Goal: Information Seeking & Learning: Check status

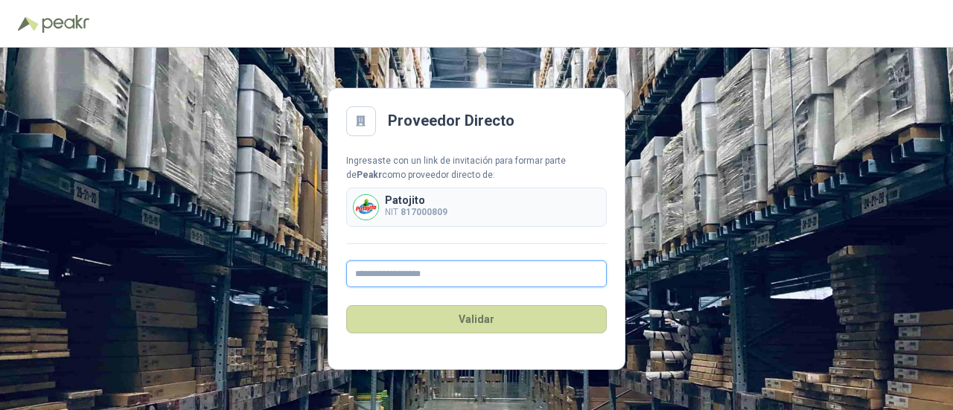
click at [409, 272] on input "text" at bounding box center [476, 274] width 261 height 27
type input "**********"
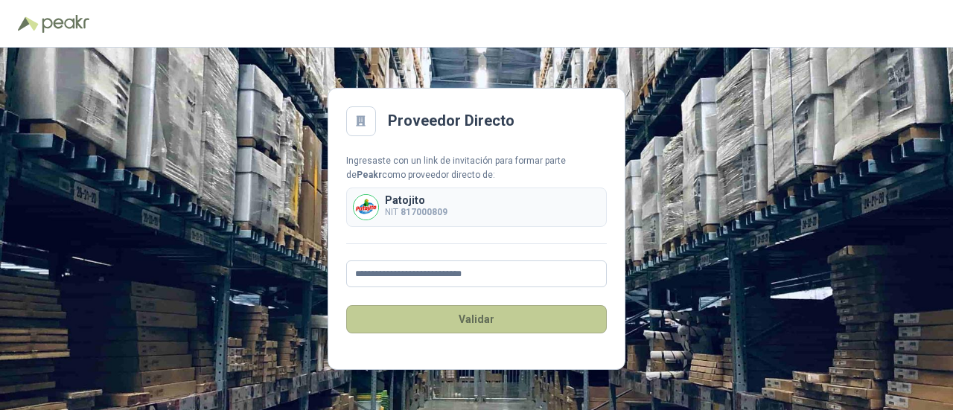
click at [456, 313] on button "Validar" at bounding box center [476, 319] width 261 height 28
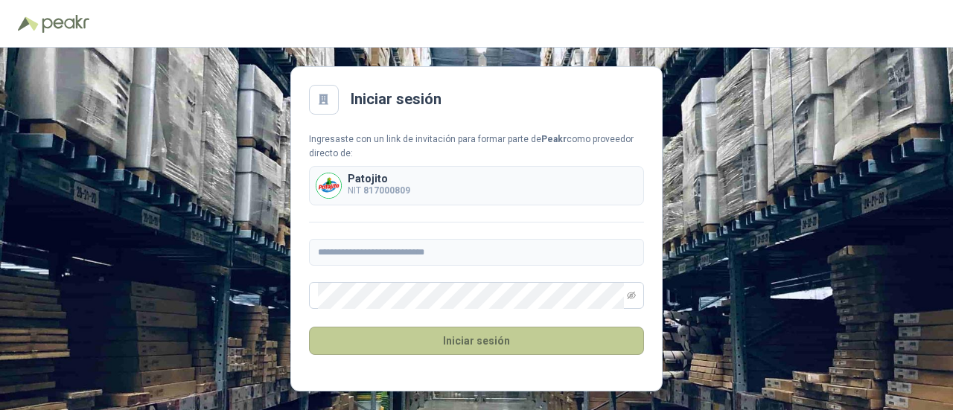
click at [480, 347] on button "Iniciar sesión" at bounding box center [476, 341] width 335 height 28
click at [526, 342] on button "Iniciar sesión" at bounding box center [476, 341] width 335 height 28
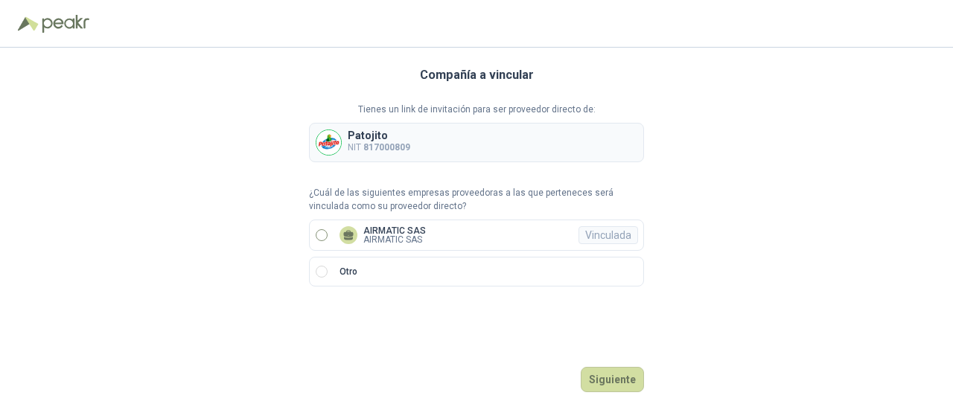
click at [374, 237] on p "AIRMATIC SAS" at bounding box center [394, 239] width 63 height 9
click at [614, 376] on button "Ingresar" at bounding box center [614, 379] width 59 height 25
click at [609, 382] on button "Ingresar" at bounding box center [614, 379] width 59 height 25
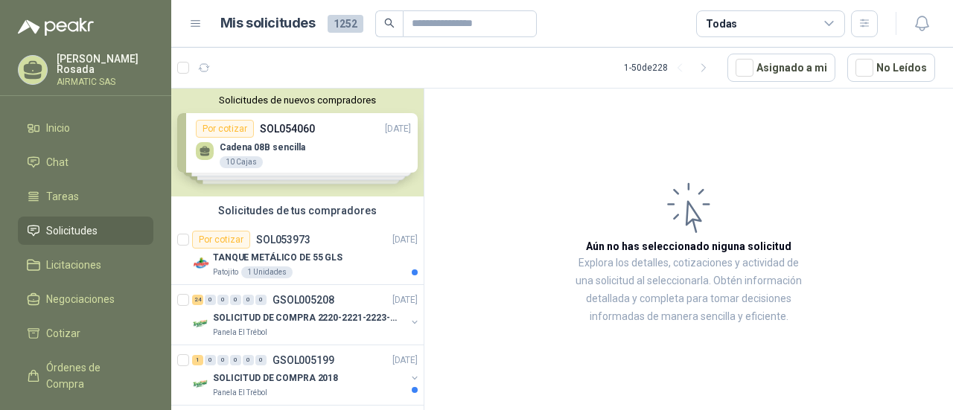
click at [299, 156] on div "Solicitudes de nuevos compradores Por cotizar SOL054060 [DATE] Cadena 08B senci…" at bounding box center [297, 143] width 252 height 108
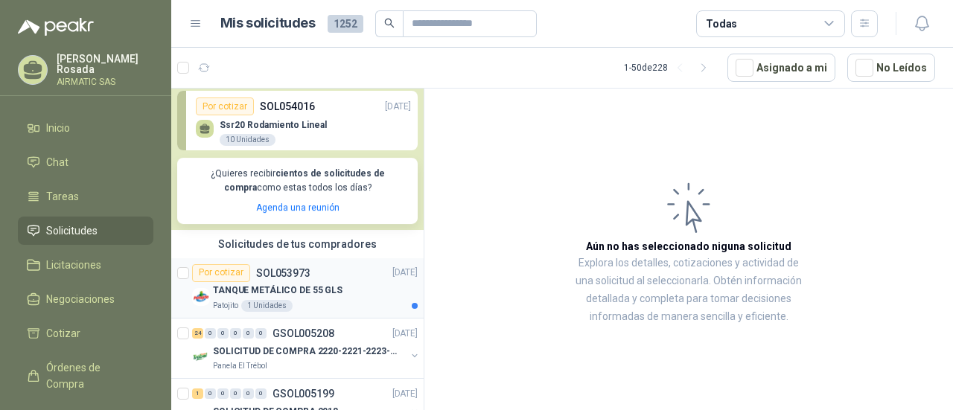
scroll to position [298, 0]
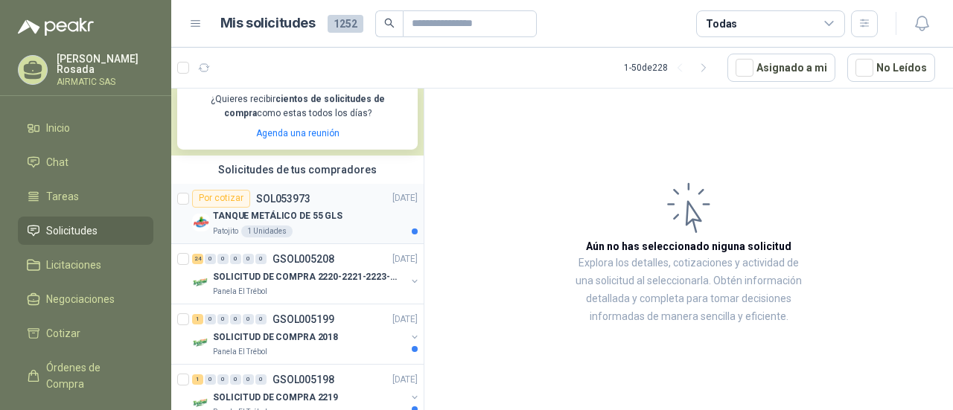
click at [366, 226] on div "Patojito 1 Unidades" at bounding box center [315, 232] width 205 height 12
click at [294, 213] on p "TANQUE METÁLICO DE 55 GLS" at bounding box center [278, 216] width 130 height 14
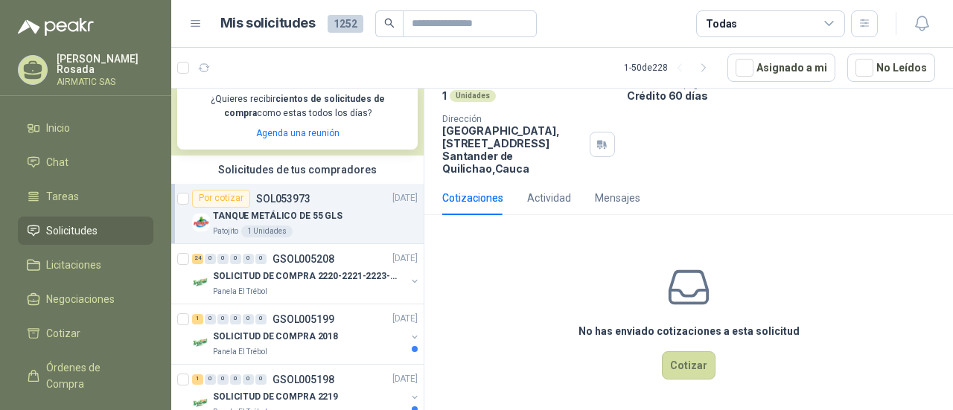
scroll to position [56, 0]
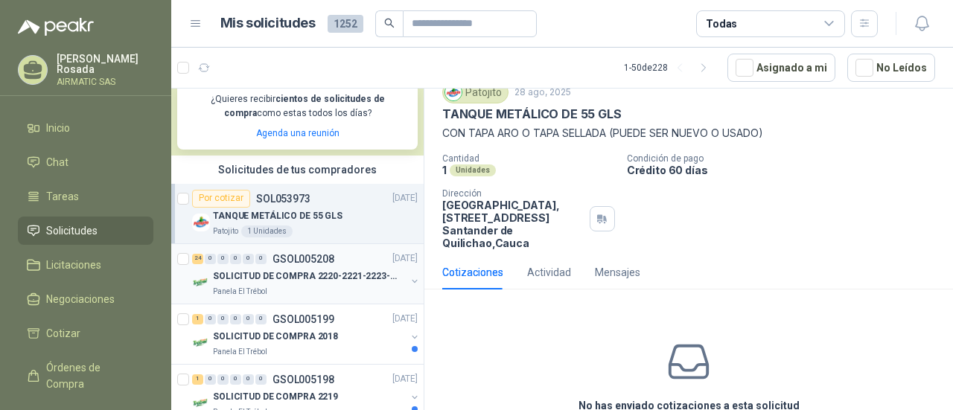
click at [317, 264] on div "24 0 0 0 0 0 GSOL005208 [DATE]" at bounding box center [306, 259] width 229 height 18
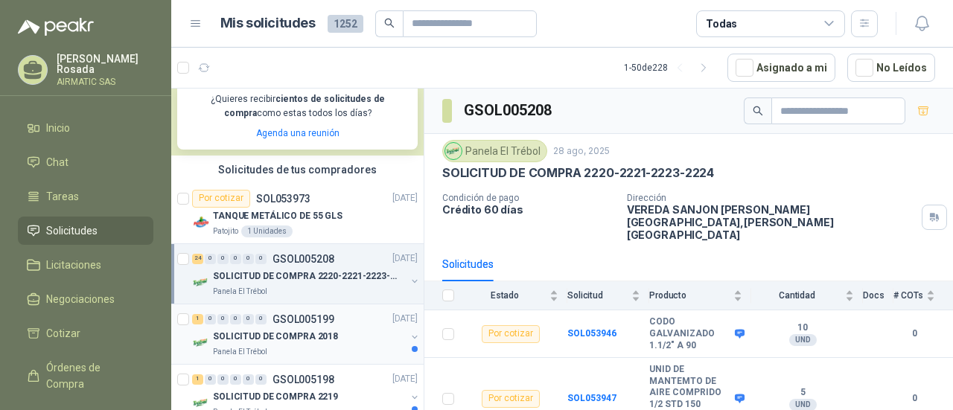
click at [330, 335] on p "SOLICITUD DE COMPRA 2018" at bounding box center [275, 337] width 125 height 14
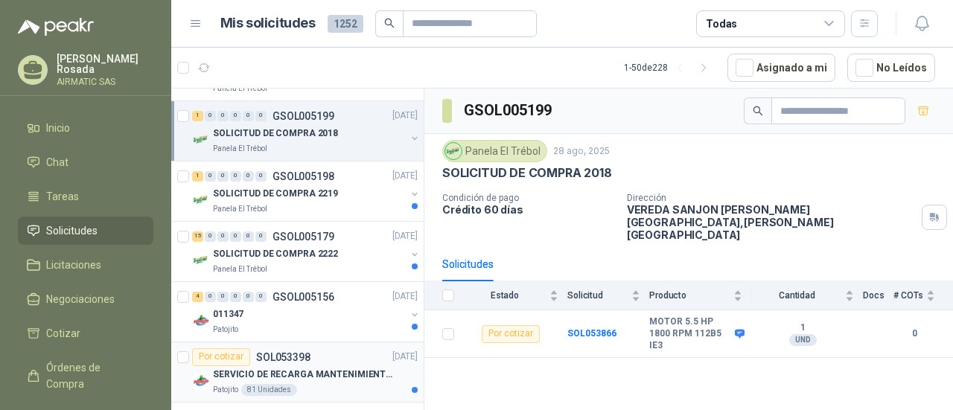
scroll to position [521, 0]
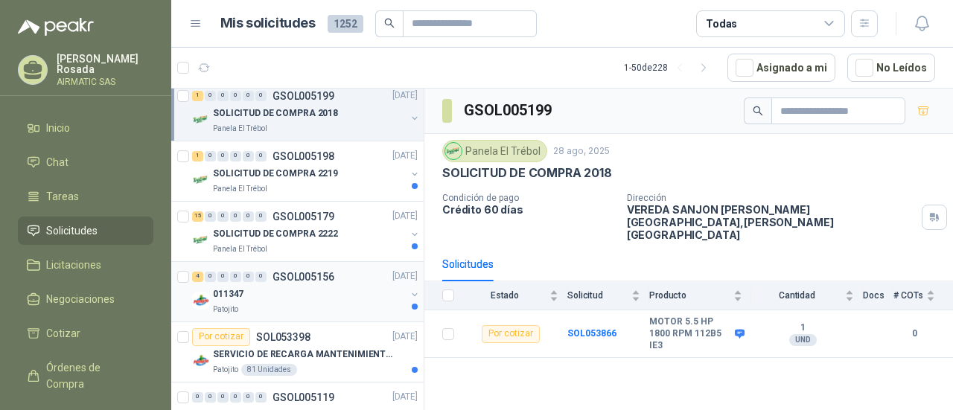
click at [320, 301] on div "011347" at bounding box center [309, 295] width 193 height 18
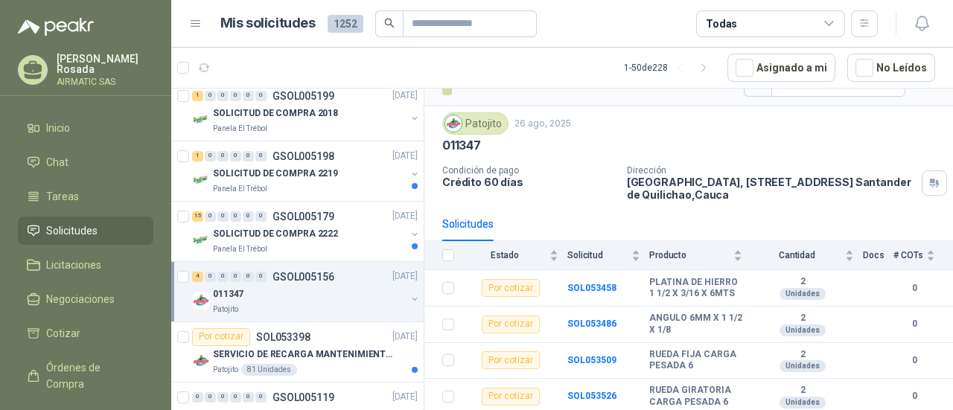
scroll to position [596, 0]
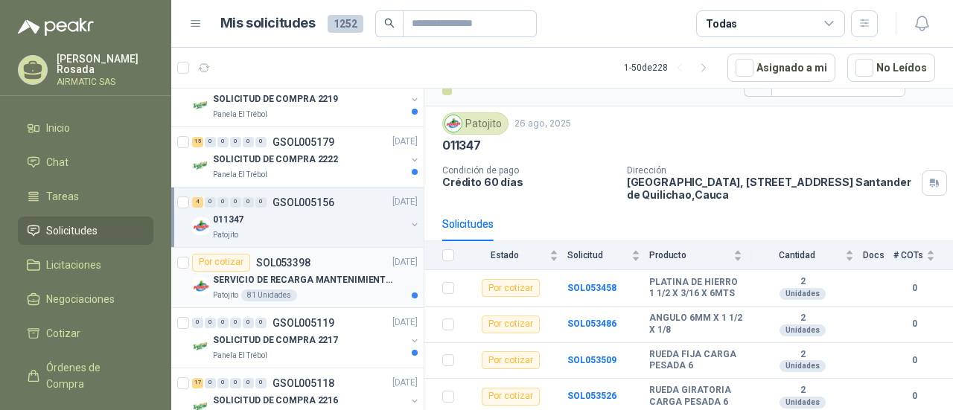
click at [345, 278] on p "SERVICIO DE RECARGA MANTENIMIENTO Y PRESTAMOS DE EXTINTORES" at bounding box center [305, 280] width 185 height 14
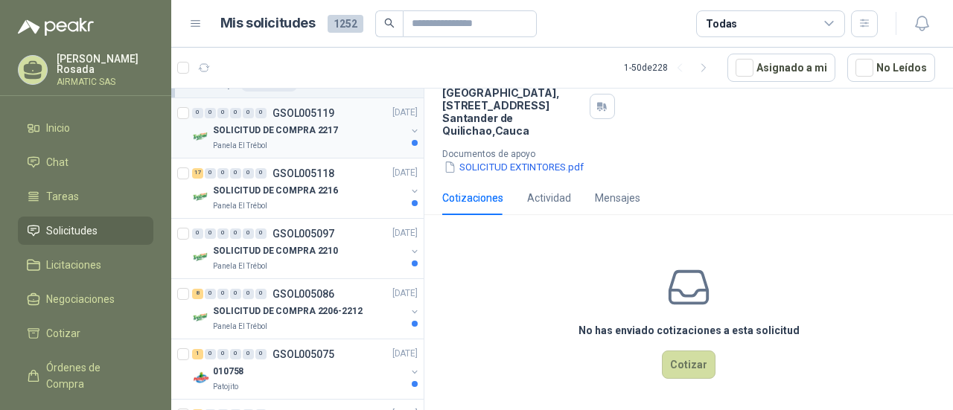
scroll to position [893, 0]
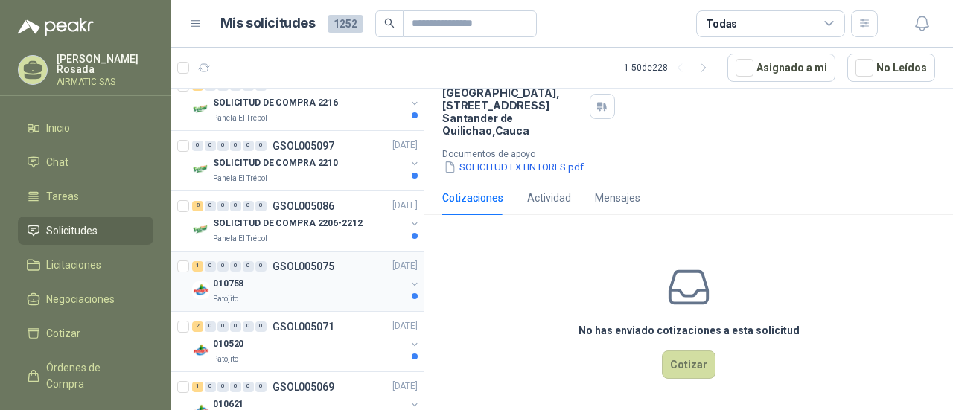
click at [347, 287] on div "010758" at bounding box center [309, 284] width 193 height 18
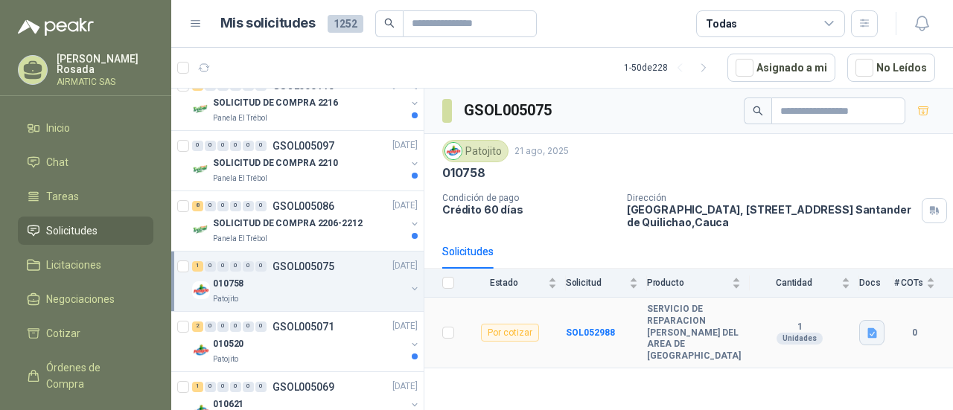
click at [881, 327] on button "button" at bounding box center [871, 332] width 25 height 25
click at [780, 285] on button "Chapa compresores.jpg" at bounding box center [813, 292] width 124 height 16
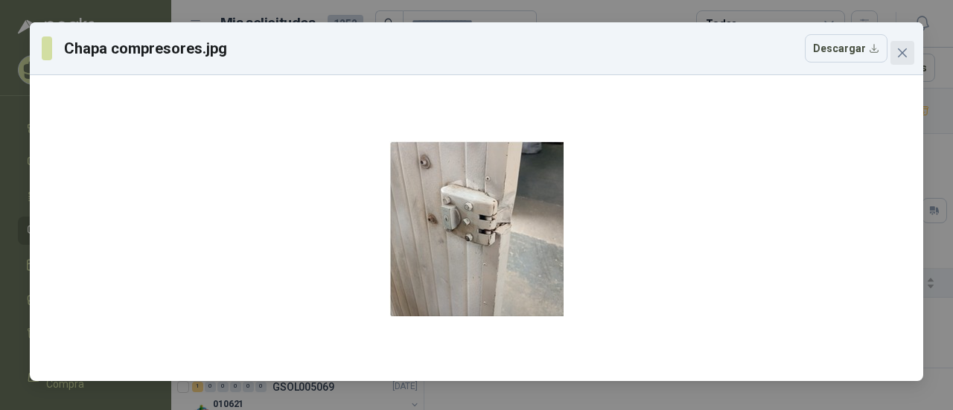
click at [901, 50] on icon "close" at bounding box center [902, 53] width 12 height 12
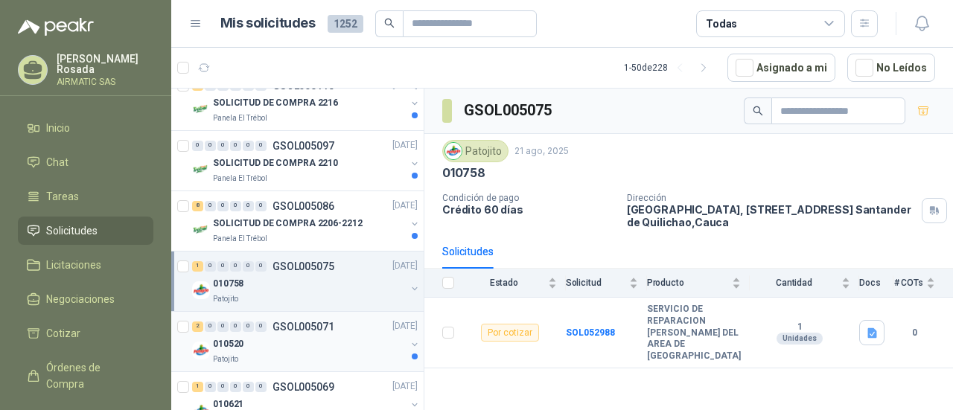
click at [319, 327] on p "GSOL005071" at bounding box center [303, 327] width 62 height 10
